Goal: Transaction & Acquisition: Subscribe to service/newsletter

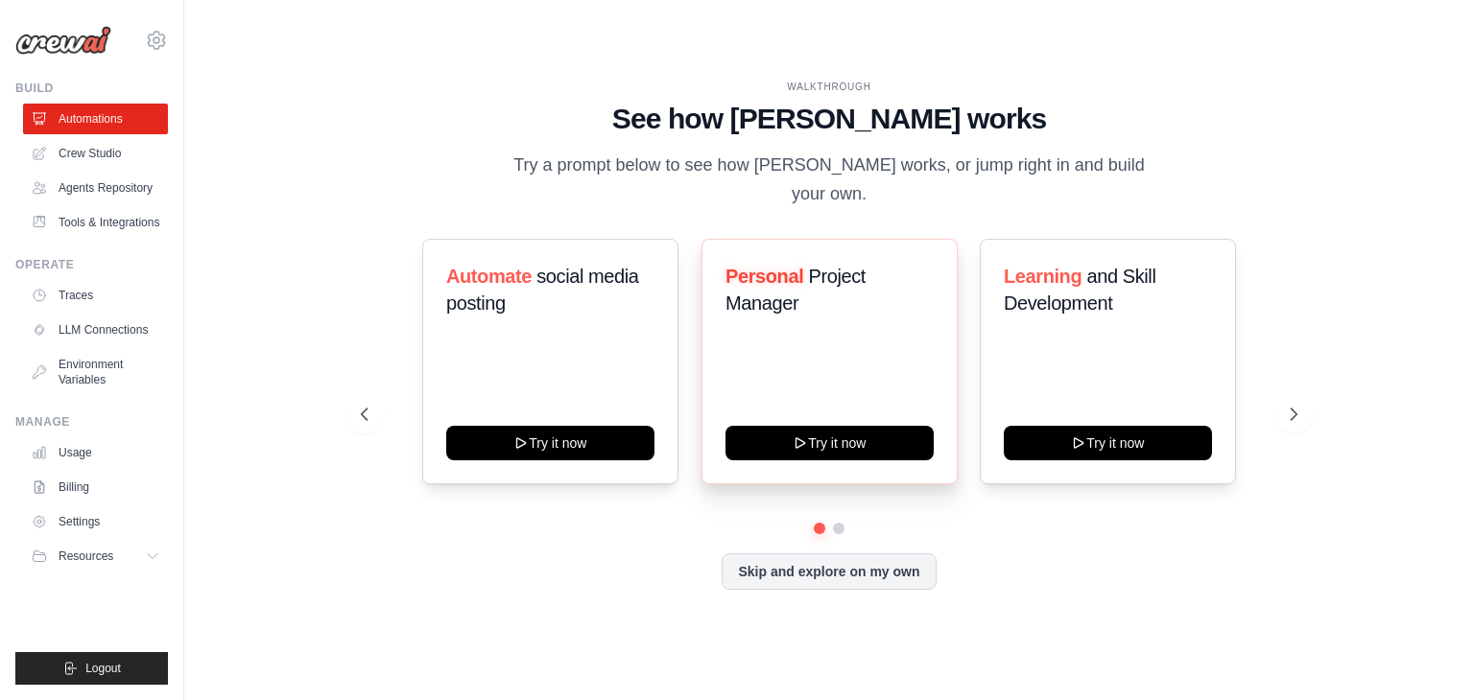
click at [794, 374] on div "Personal Project Manager Try it now" at bounding box center [829, 362] width 256 height 246
click at [57, 486] on link "Billing" at bounding box center [97, 487] width 145 height 31
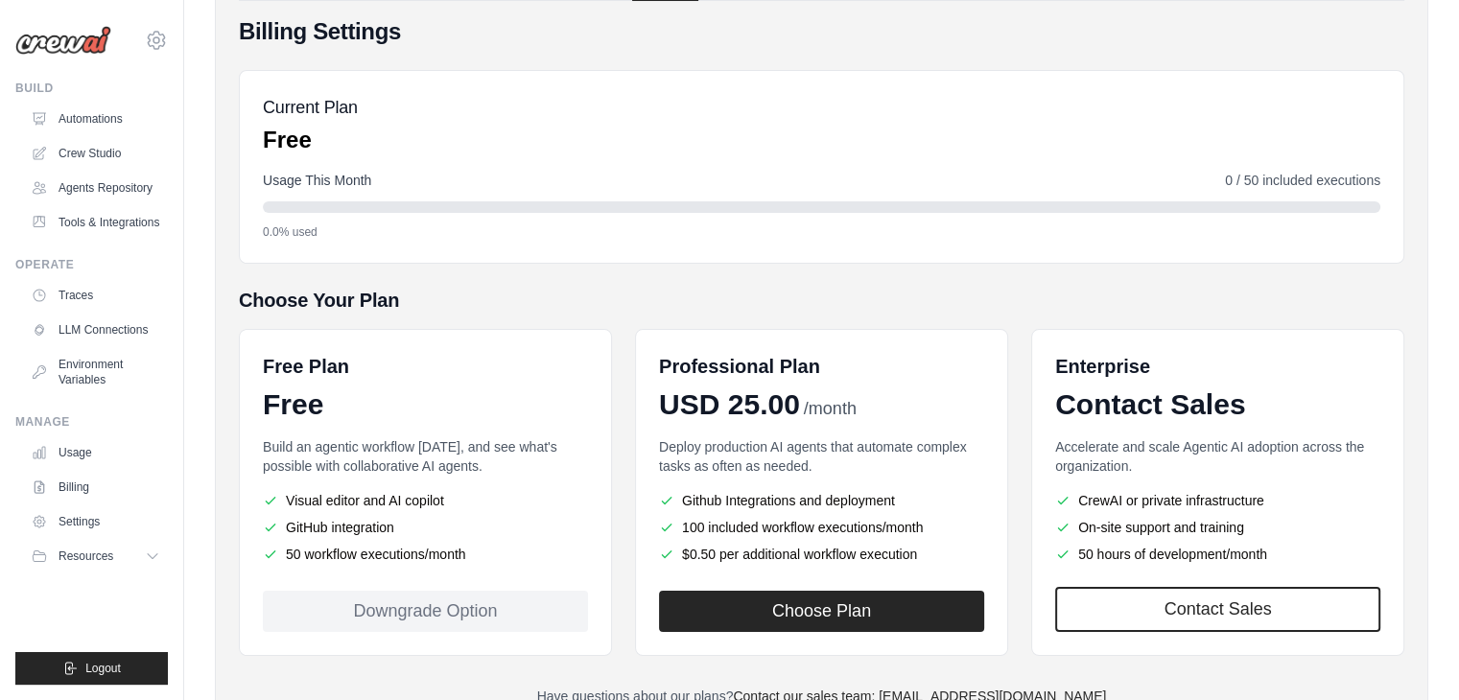
scroll to position [153, 0]
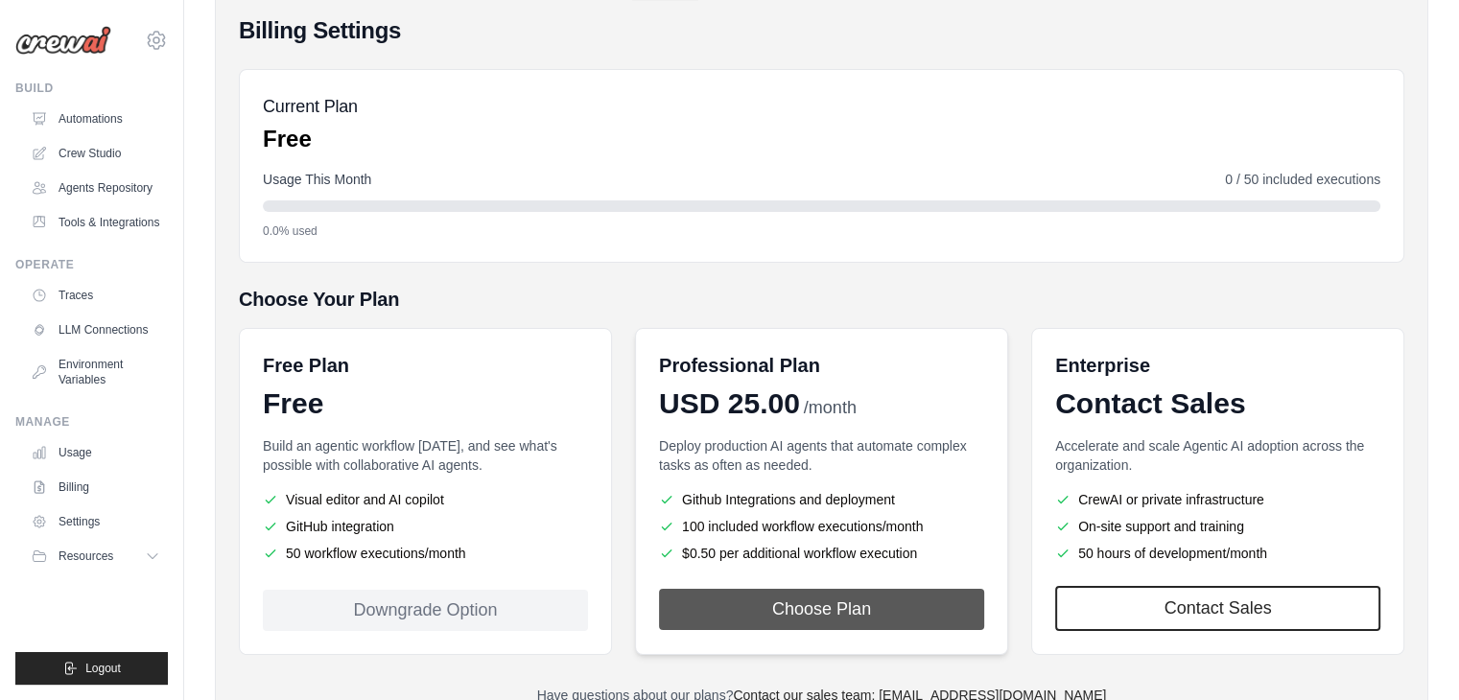
click at [822, 615] on button "Choose Plan" at bounding box center [821, 609] width 325 height 41
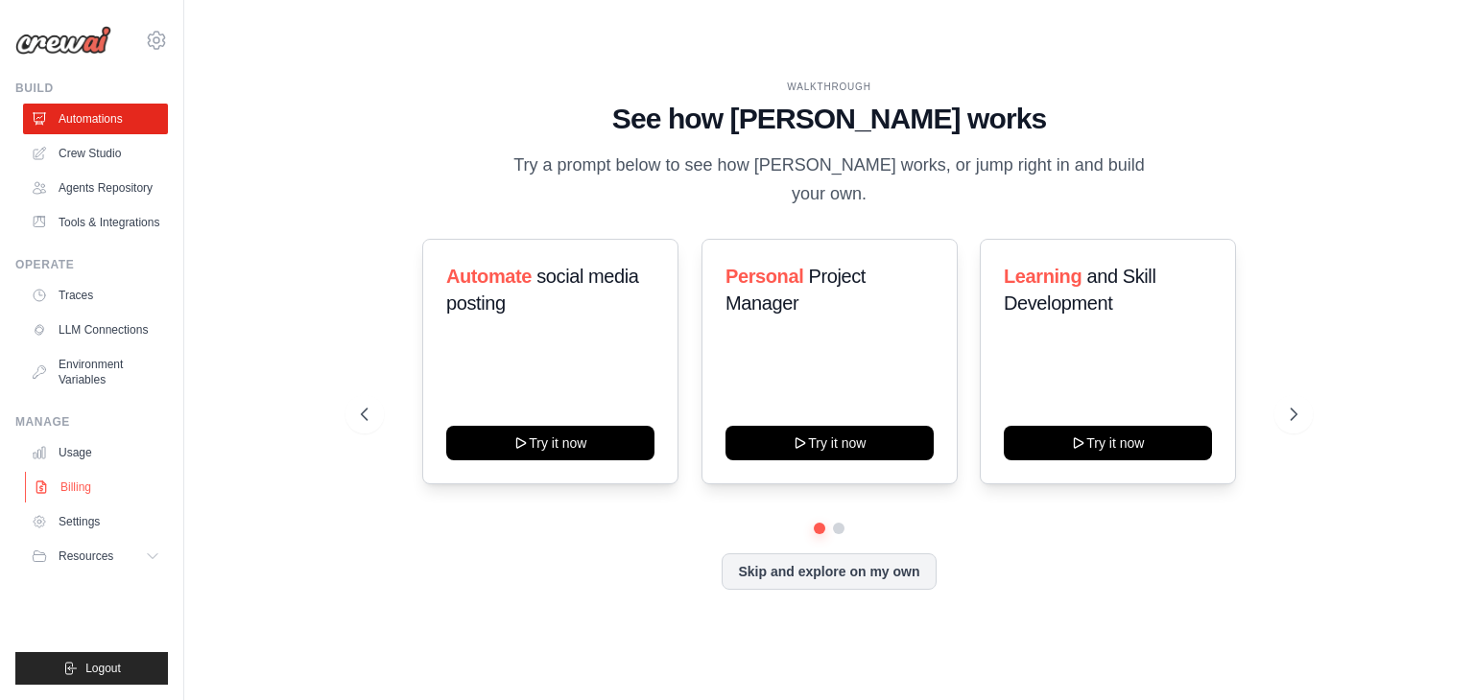
click at [71, 489] on link "Billing" at bounding box center [97, 487] width 145 height 31
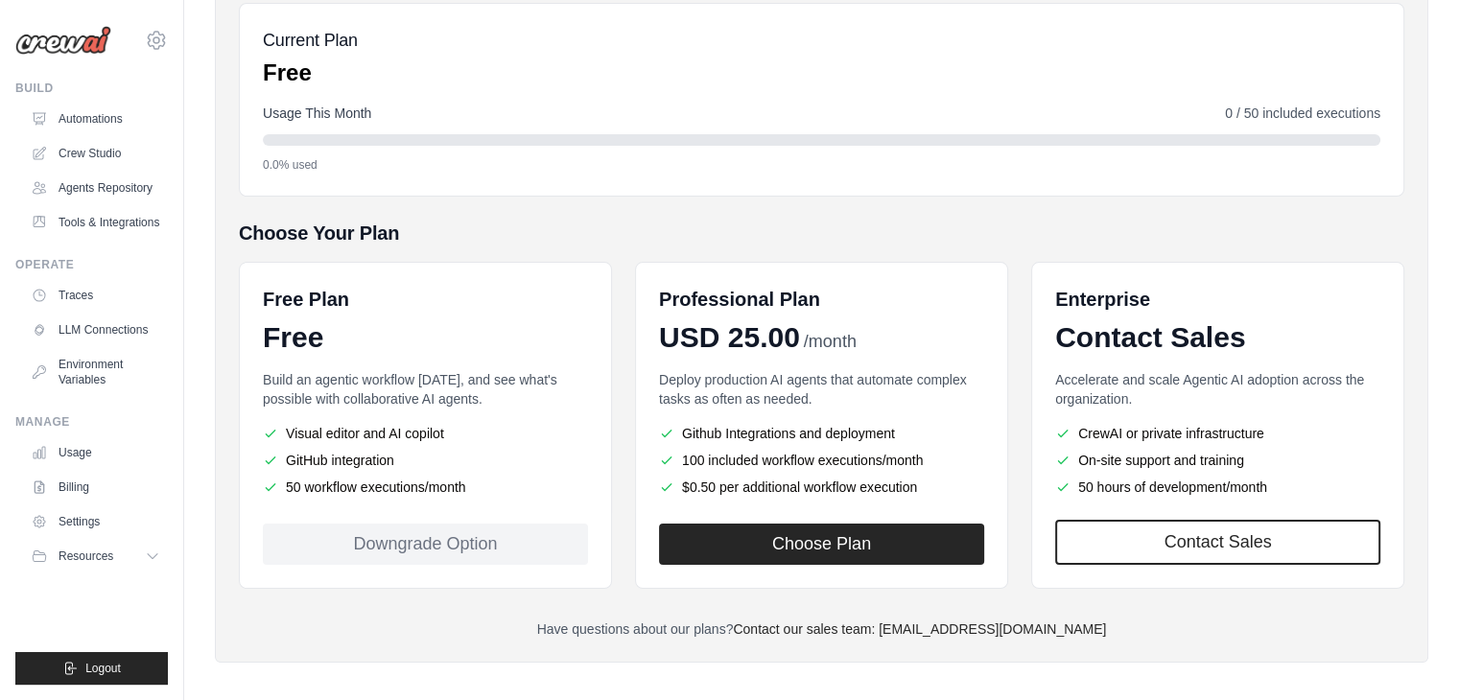
scroll to position [221, 0]
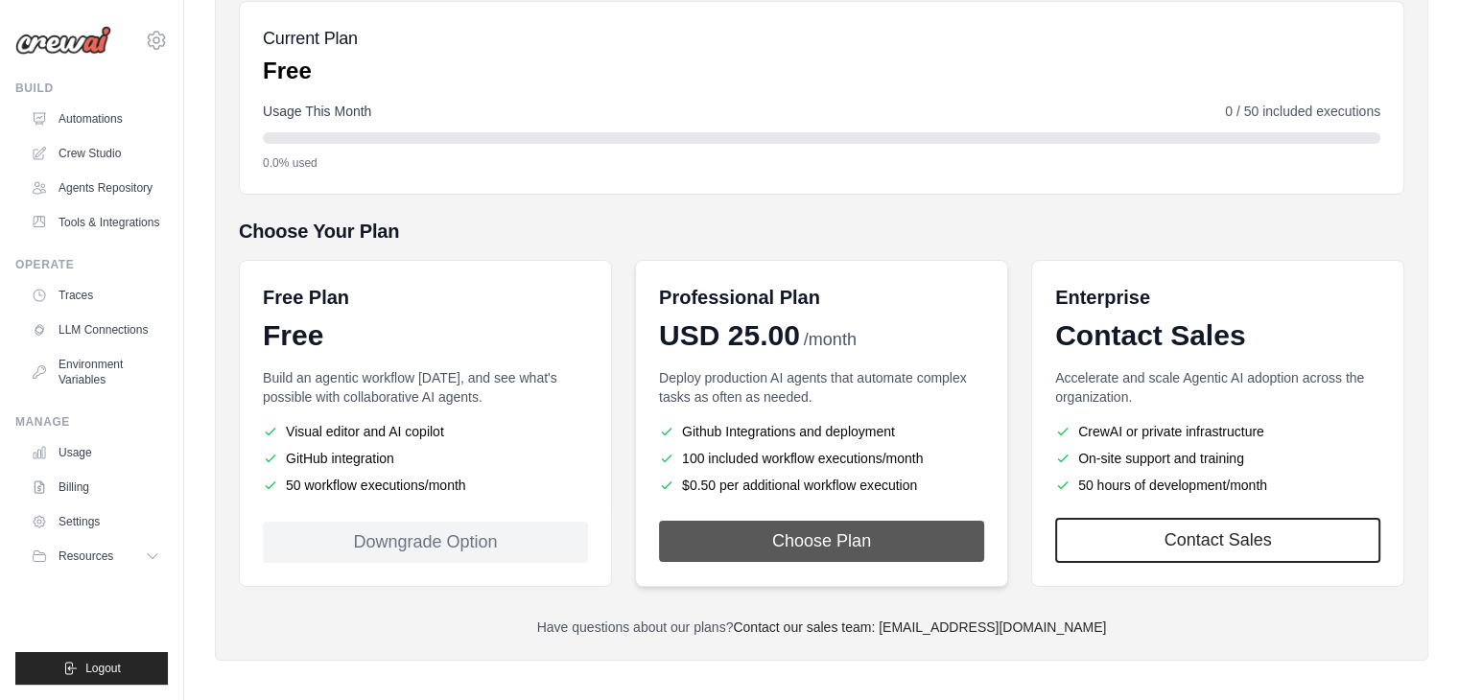
click at [841, 556] on button "Choose Plan" at bounding box center [821, 541] width 325 height 41
